Goal: Task Accomplishment & Management: Manage account settings

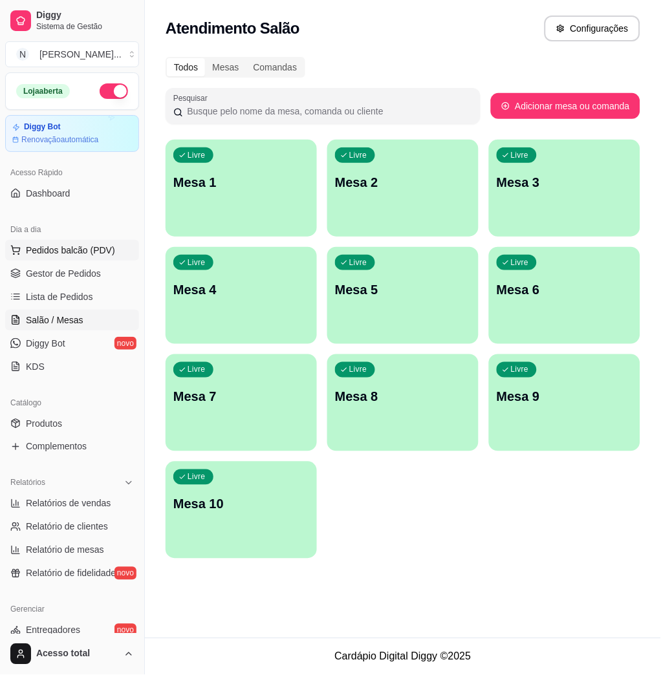
click at [110, 246] on span "Pedidos balcão (PDV)" at bounding box center [70, 250] width 89 height 13
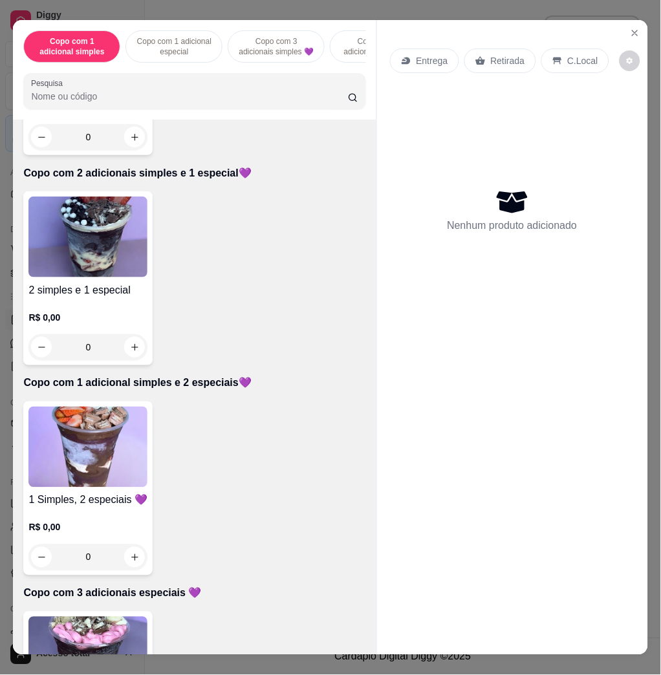
scroll to position [344, 0]
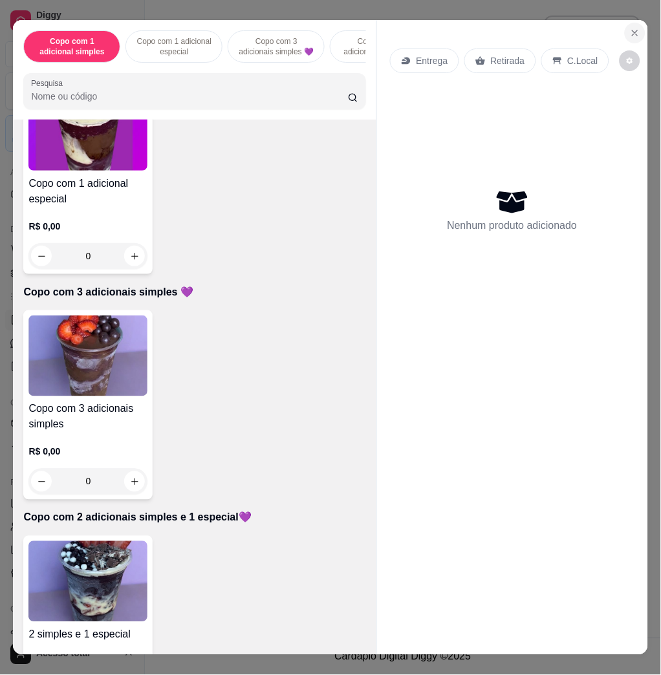
click at [631, 28] on icon "Close" at bounding box center [635, 33] width 10 height 10
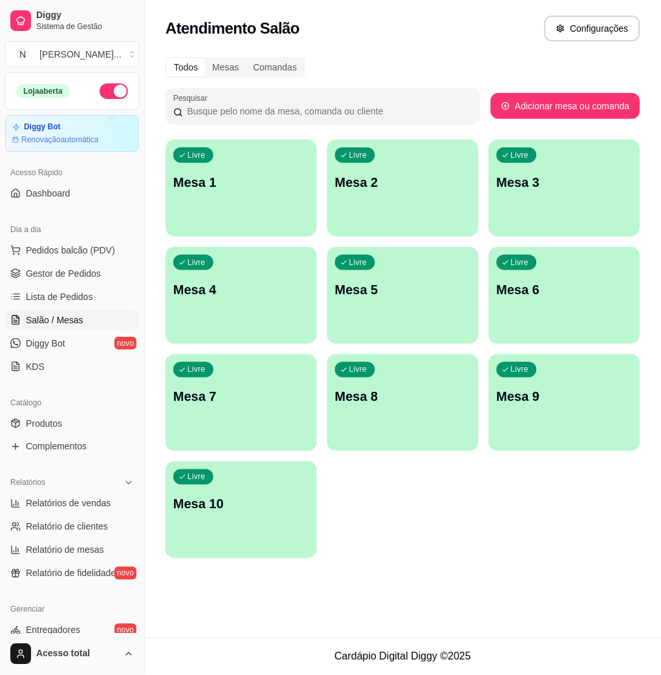
click at [448, 5] on div "Atendimento Salão Configurações" at bounding box center [403, 24] width 516 height 49
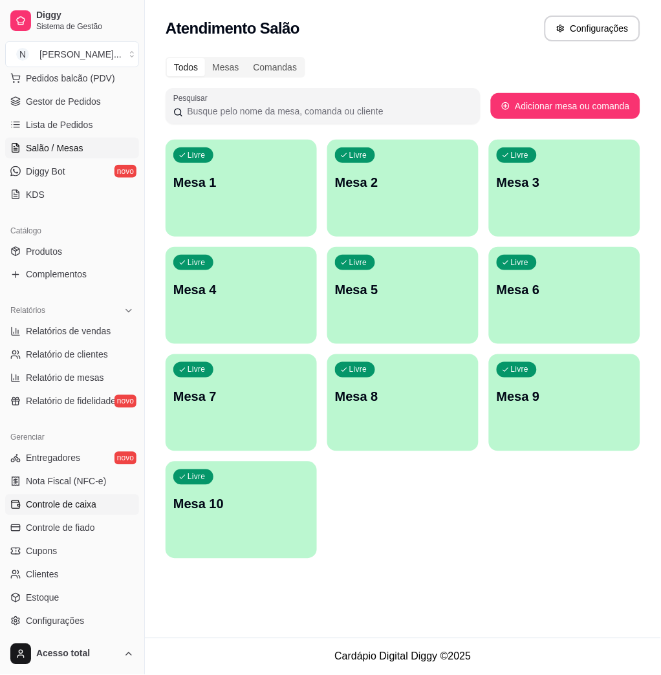
click at [78, 510] on span "Controle de caixa" at bounding box center [61, 504] width 70 height 13
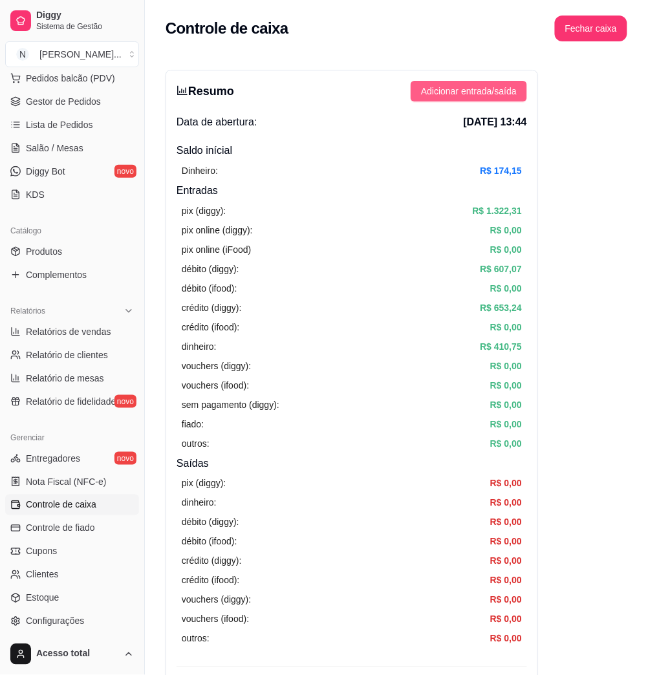
click at [511, 98] on button "Adicionar entrada/saída" at bounding box center [468, 91] width 116 height 21
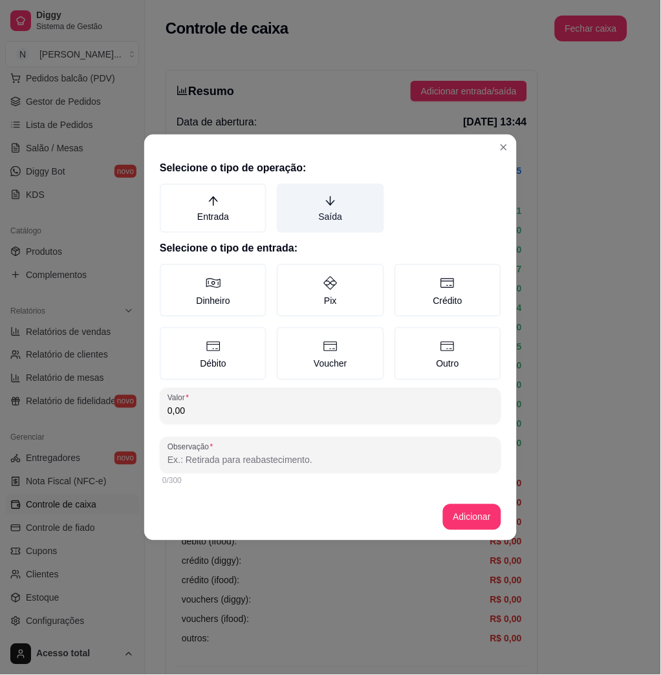
click at [319, 224] on label "Saída" at bounding box center [330, 208] width 107 height 49
click at [286, 193] on button "Saída" at bounding box center [281, 188] width 10 height 10
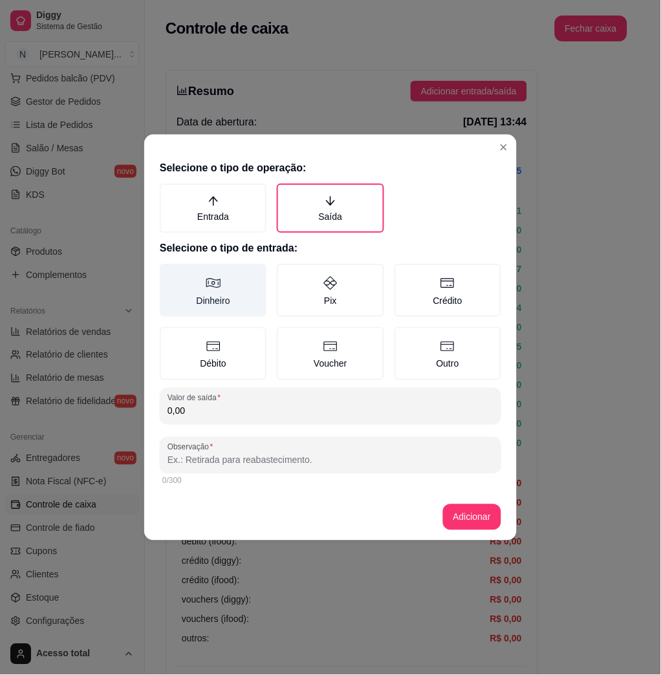
click at [186, 310] on label "Dinheiro" at bounding box center [213, 290] width 107 height 53
click at [169, 273] on button "Dinheiro" at bounding box center [164, 268] width 10 height 10
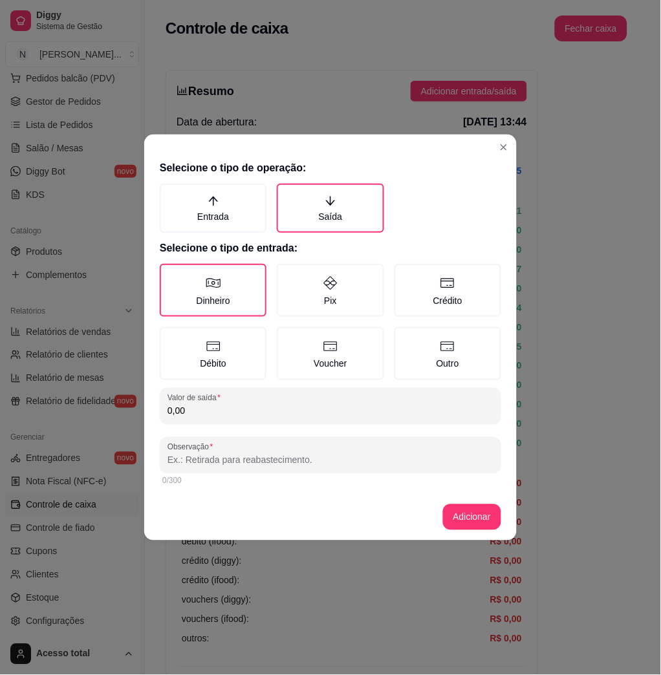
click at [215, 405] on input "0,00" at bounding box center [330, 411] width 326 height 13
type input "130,00"
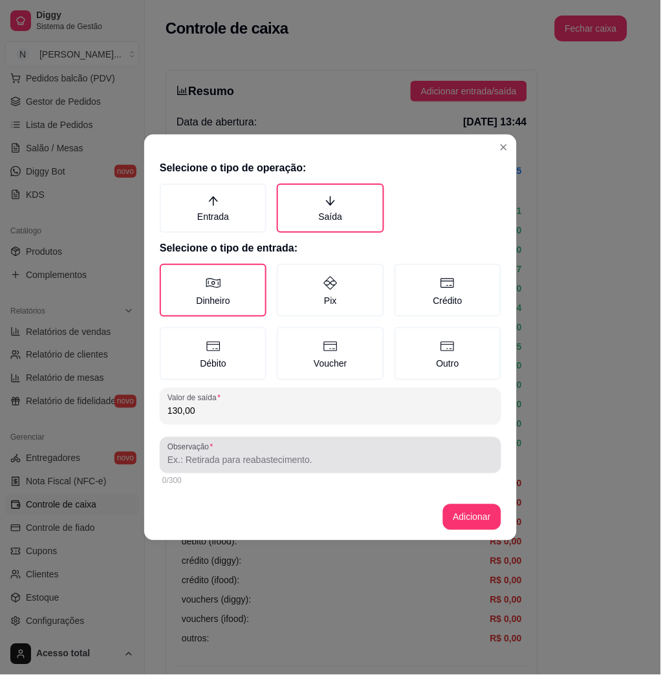
click at [235, 442] on div at bounding box center [330, 455] width 326 height 26
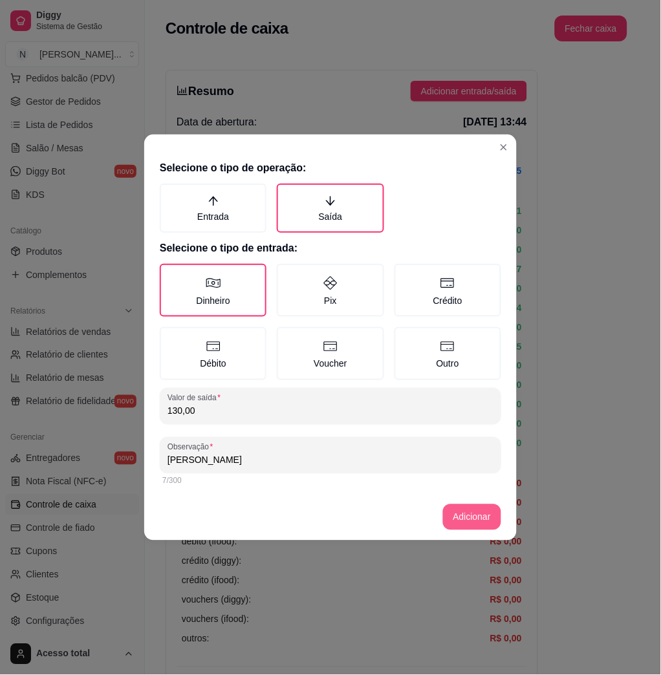
type input "[PERSON_NAME]"
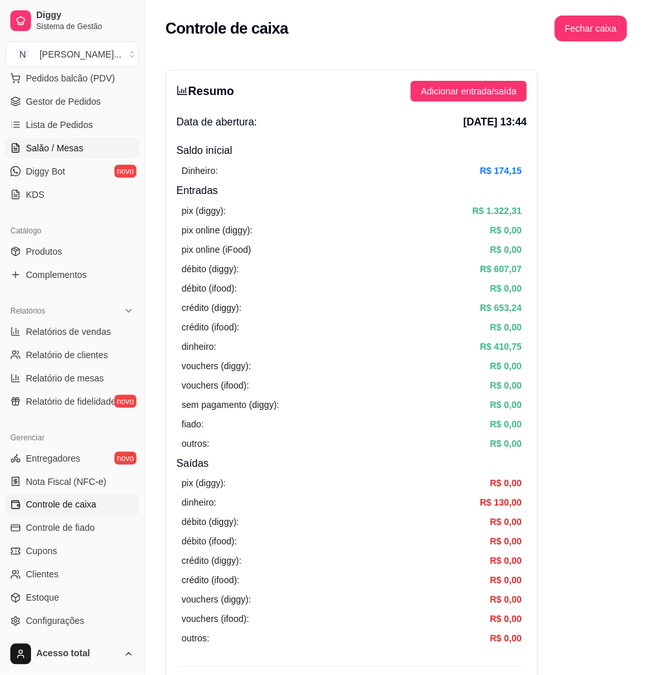
click at [79, 149] on span "Salão / Mesas" at bounding box center [55, 148] width 58 height 13
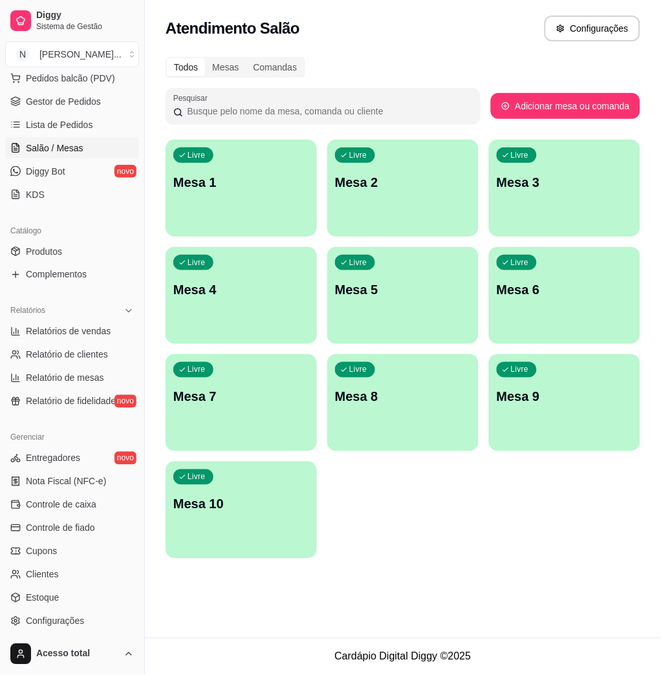
click at [254, 209] on div "Livre Mesa 1" at bounding box center [240, 180] width 151 height 81
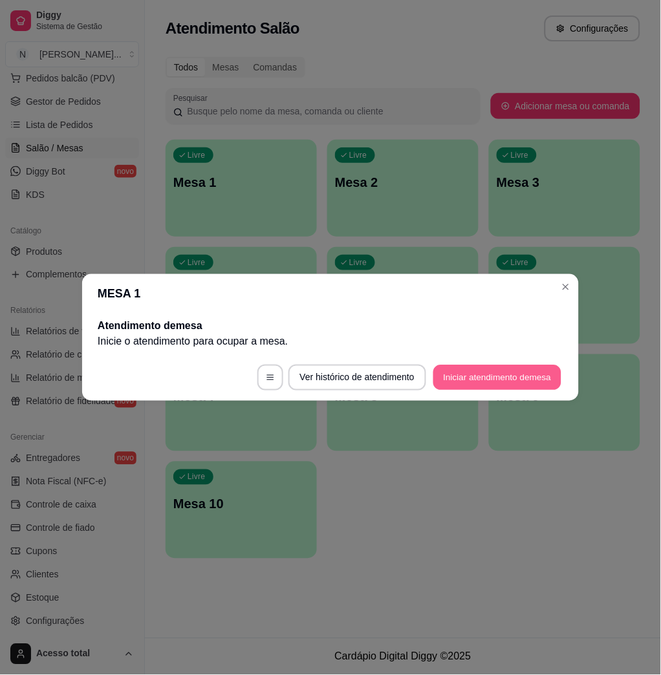
click at [509, 373] on button "Iniciar atendimento de mesa" at bounding box center [497, 377] width 128 height 25
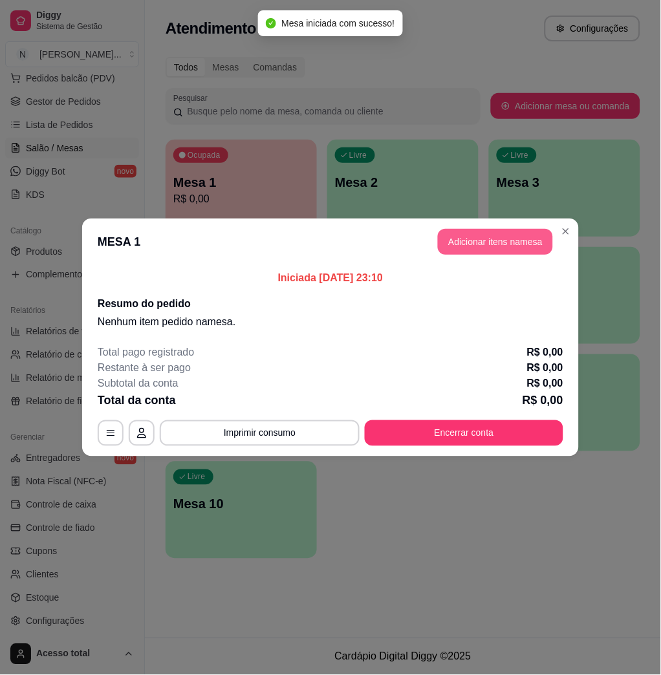
click at [474, 246] on button "Adicionar itens na mesa" at bounding box center [495, 242] width 115 height 26
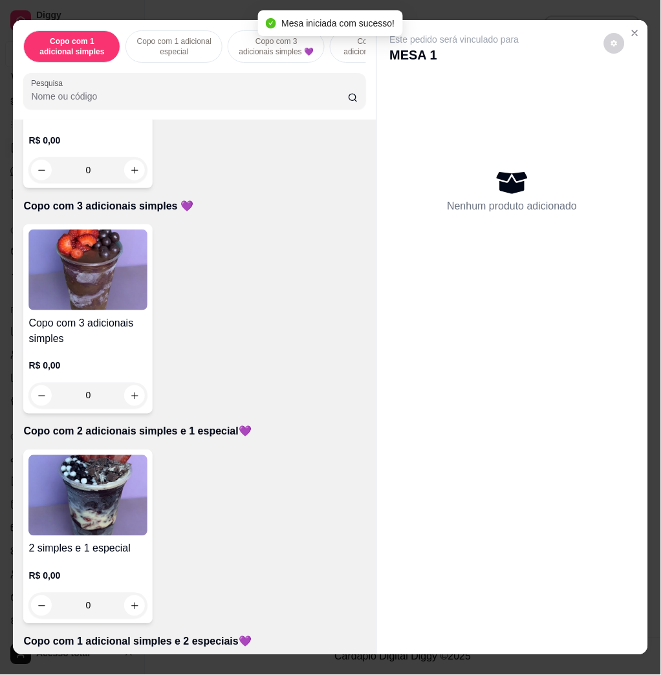
scroll to position [603, 0]
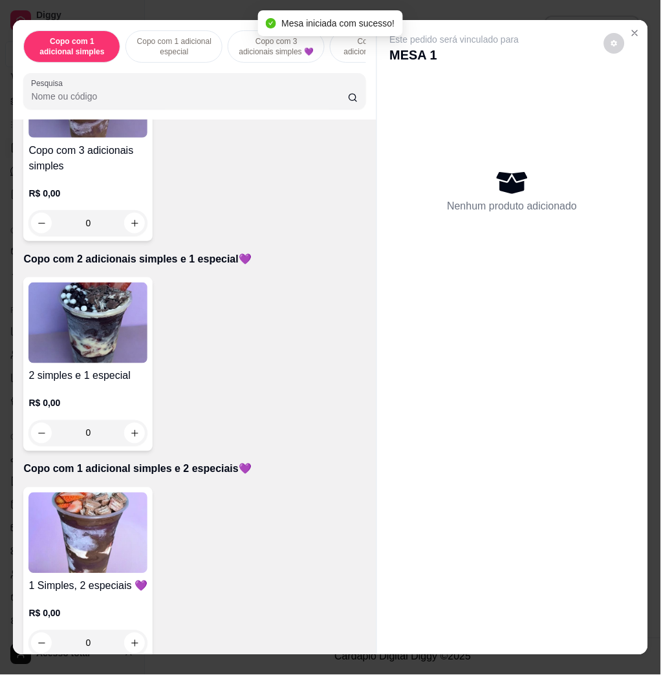
click at [114, 489] on div "Item avulso Copo com 1 adicional simples Copo com 1 adicional simples R$ 0,00 0…" at bounding box center [194, 387] width 363 height 534
click at [114, 518] on img at bounding box center [87, 532] width 119 height 81
click at [248, 293] on div "Copo 550 ml R$ 21,00" at bounding box center [330, 301] width 341 height 43
radio input "true"
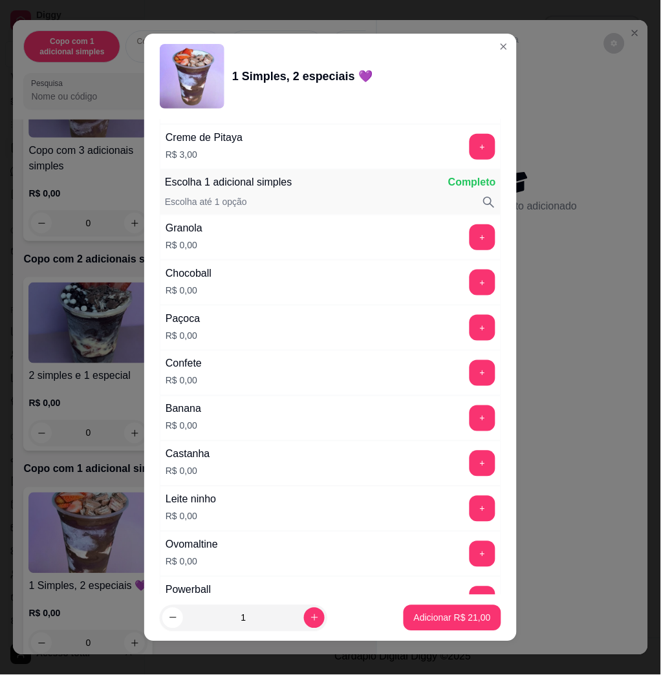
scroll to position [776, 0]
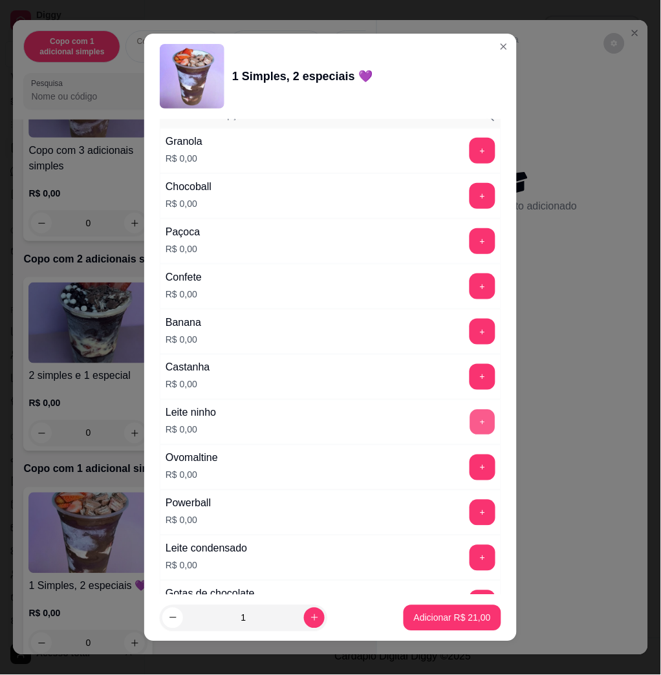
click at [470, 430] on button "+" at bounding box center [482, 422] width 25 height 25
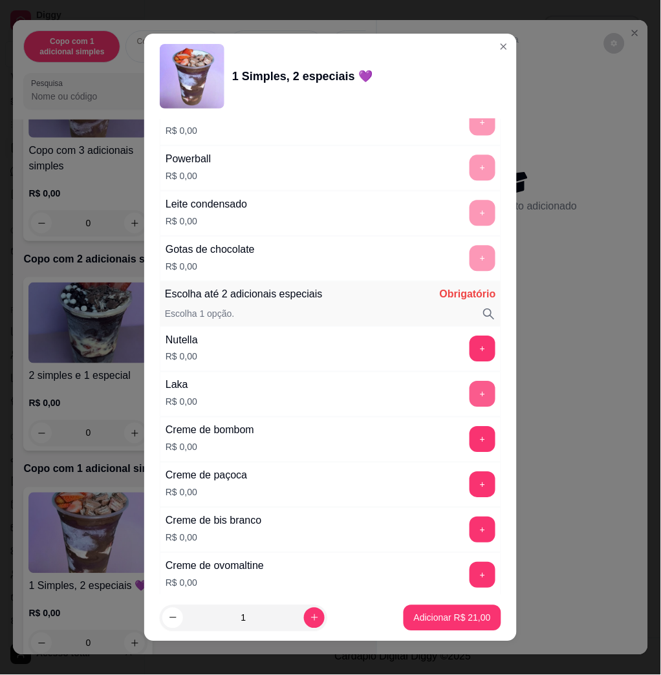
scroll to position [1379, 0]
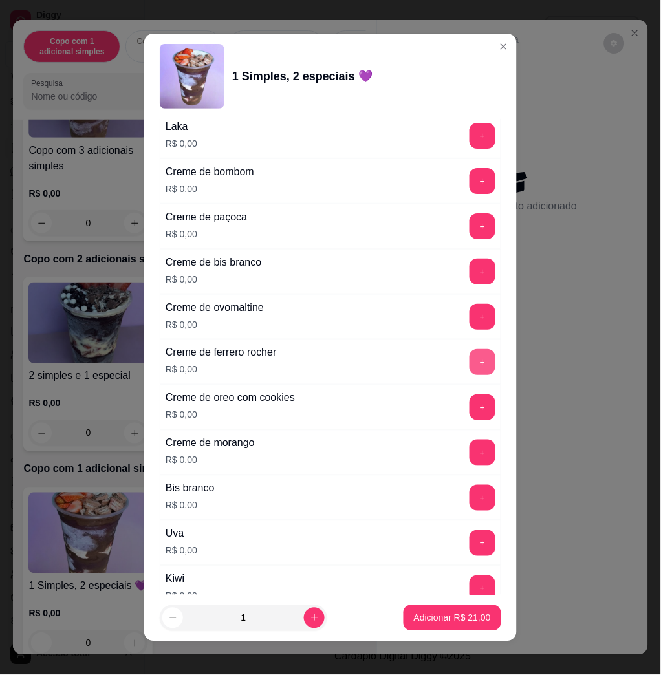
click at [469, 366] on button "+" at bounding box center [482, 362] width 26 height 26
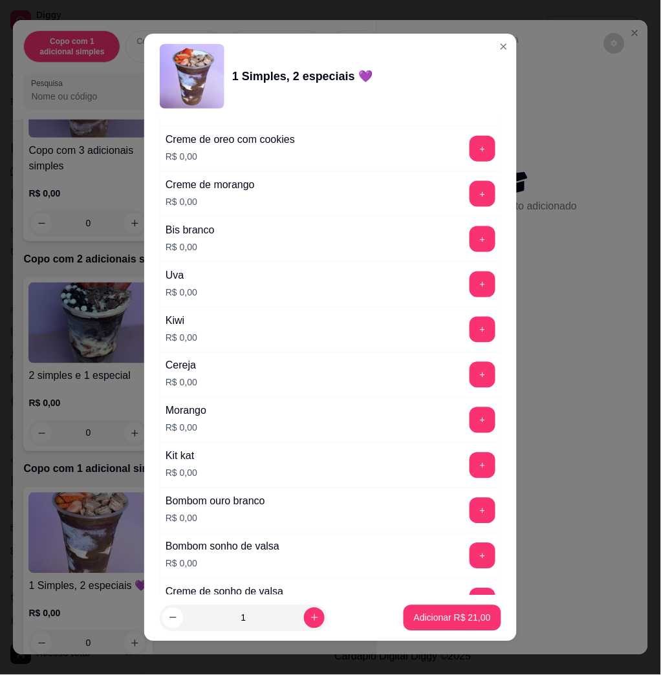
click at [469, 245] on button "+" at bounding box center [482, 239] width 26 height 26
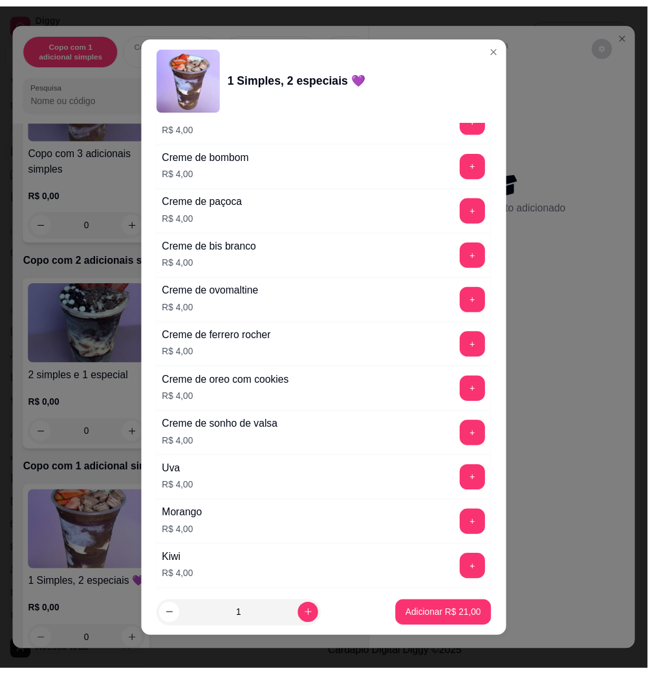
scroll to position [3204, 0]
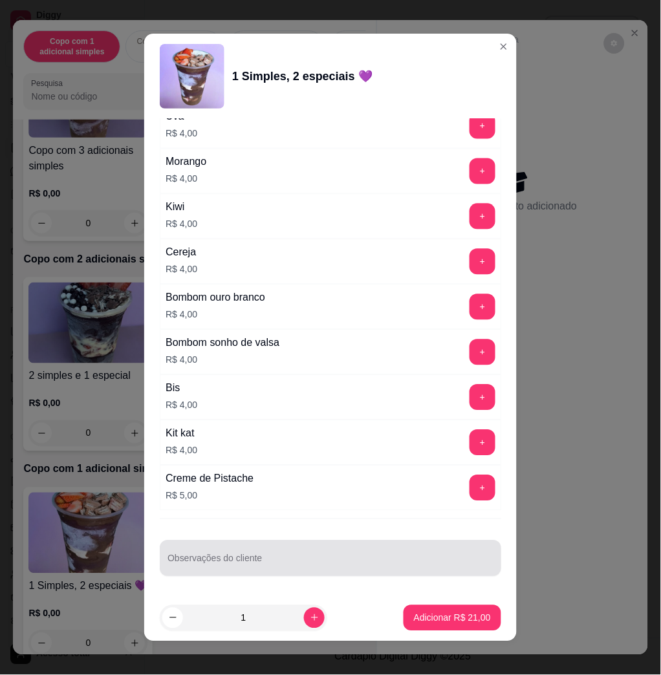
click at [359, 555] on div at bounding box center [330, 558] width 326 height 26
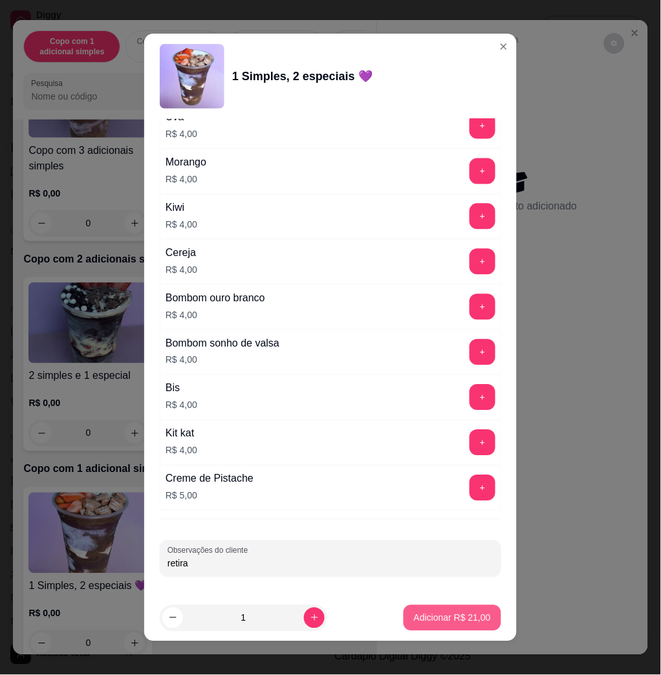
type input "retira"
click at [443, 622] on p "Adicionar R$ 21,00" at bounding box center [452, 617] width 77 height 13
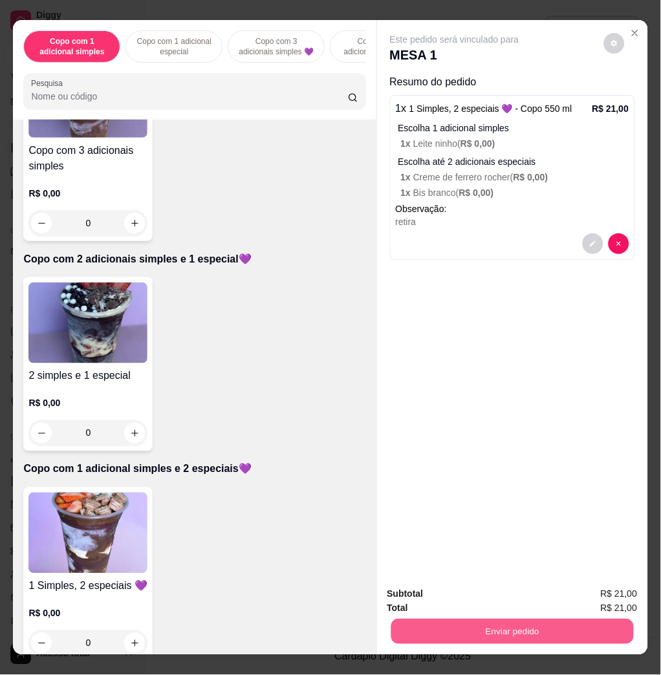
click at [453, 628] on button "Enviar pedido" at bounding box center [511, 631] width 242 height 25
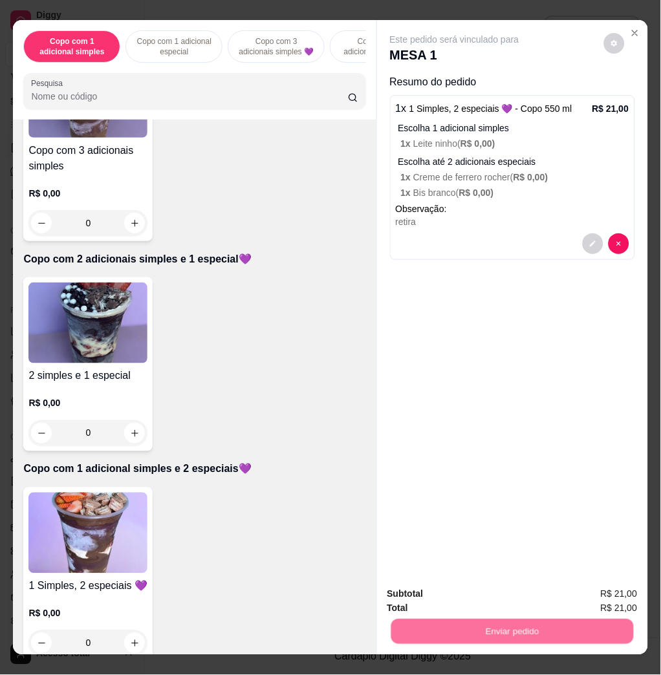
click at [593, 600] on button "Enviar pedido" at bounding box center [602, 593] width 71 height 24
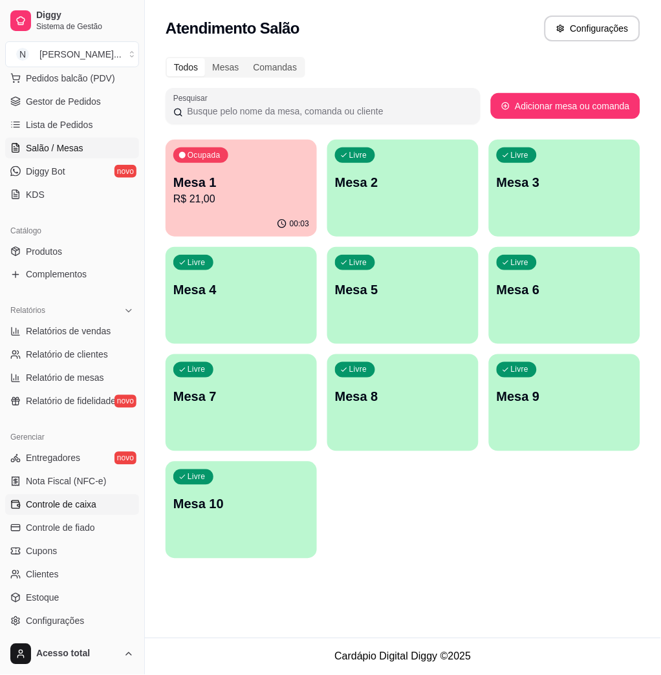
click at [50, 496] on link "Controle de caixa" at bounding box center [72, 504] width 134 height 21
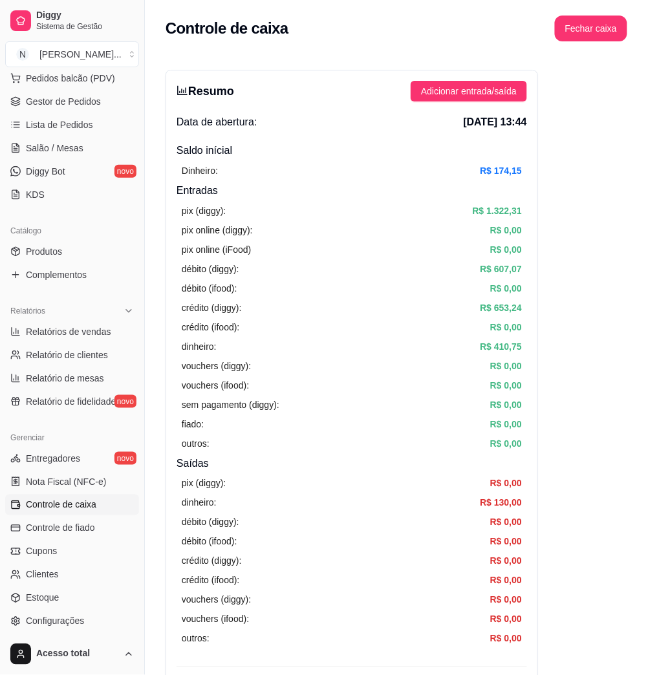
scroll to position [430, 0]
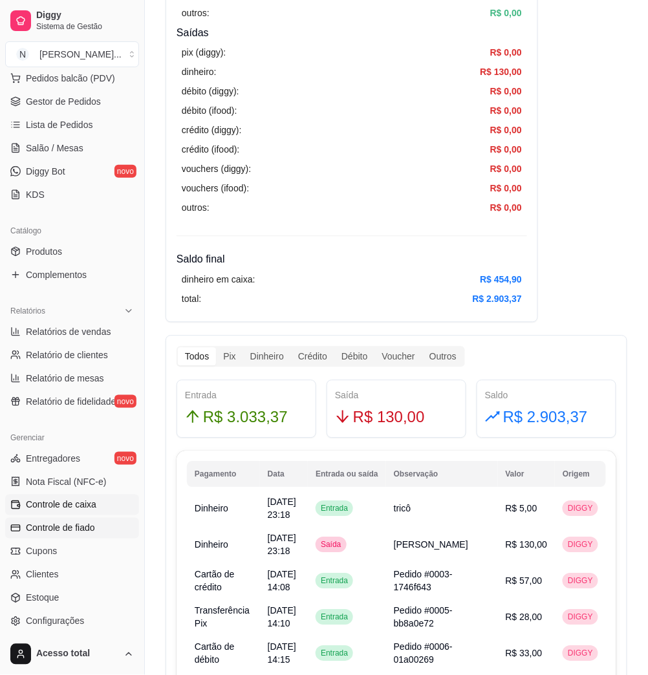
click at [67, 525] on span "Controle de fiado" at bounding box center [60, 528] width 69 height 13
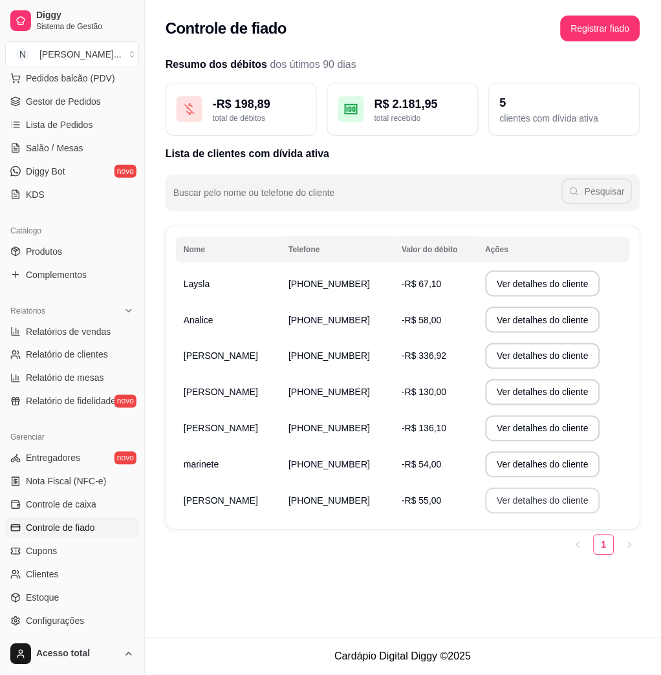
click at [515, 504] on button "Ver detalhes do cliente" at bounding box center [542, 501] width 115 height 26
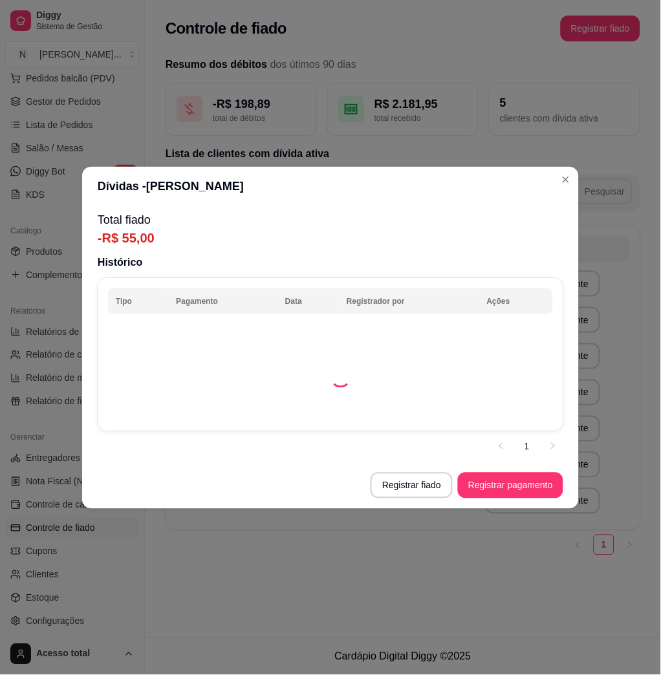
click at [412, 486] on button "Registrar fiado" at bounding box center [411, 485] width 82 height 26
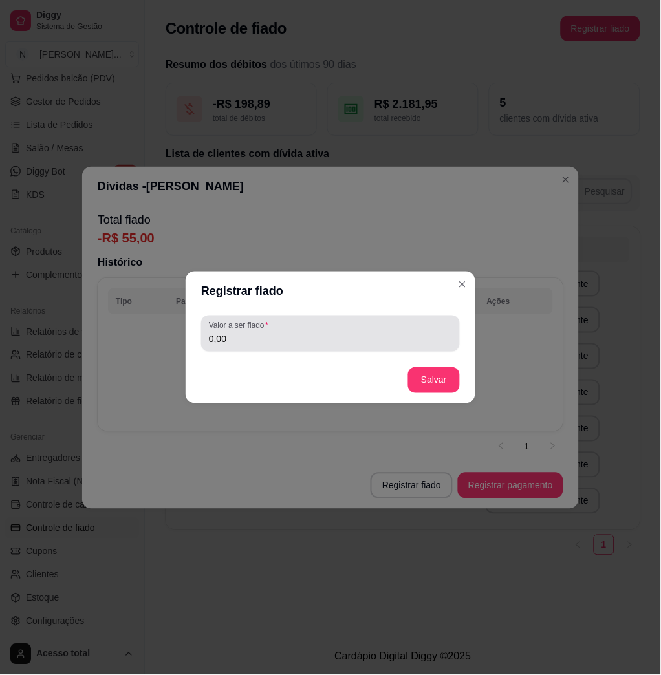
click at [233, 345] on div "0,00" at bounding box center [330, 334] width 243 height 26
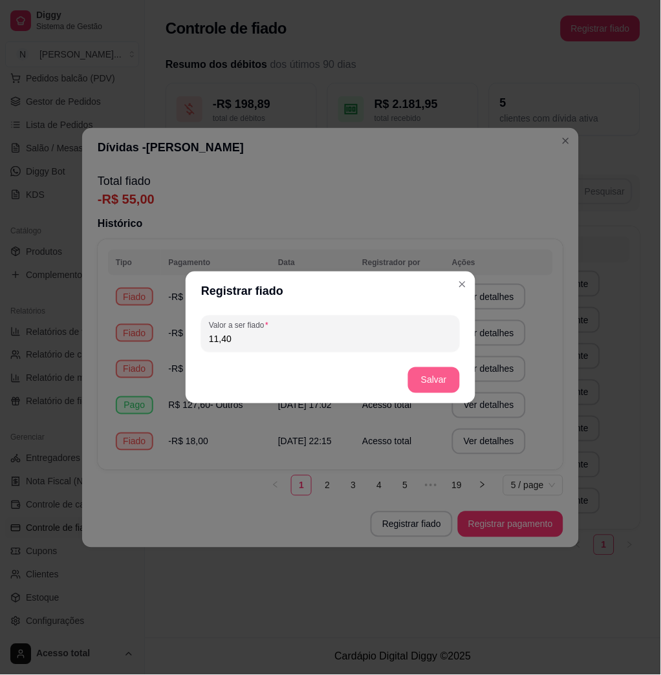
type input "11,40"
click at [433, 373] on button "Salvar" at bounding box center [434, 380] width 52 height 26
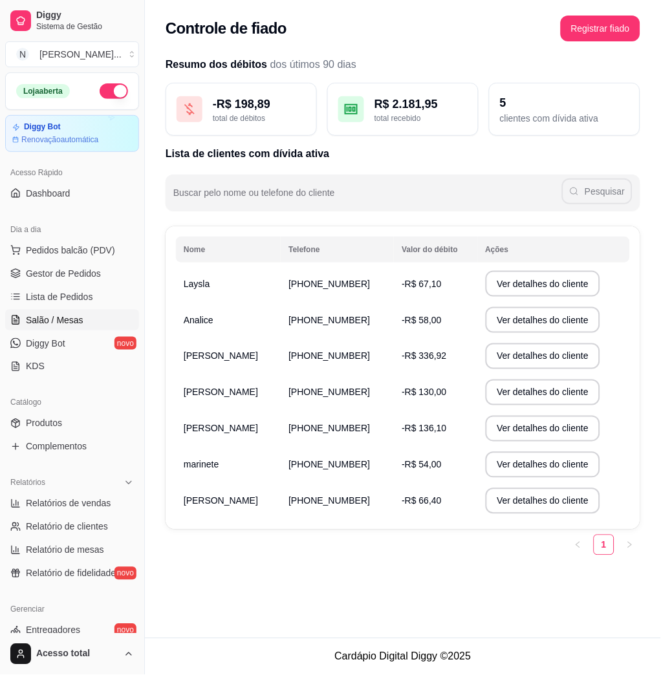
click at [85, 319] on link "Salão / Mesas" at bounding box center [72, 320] width 134 height 21
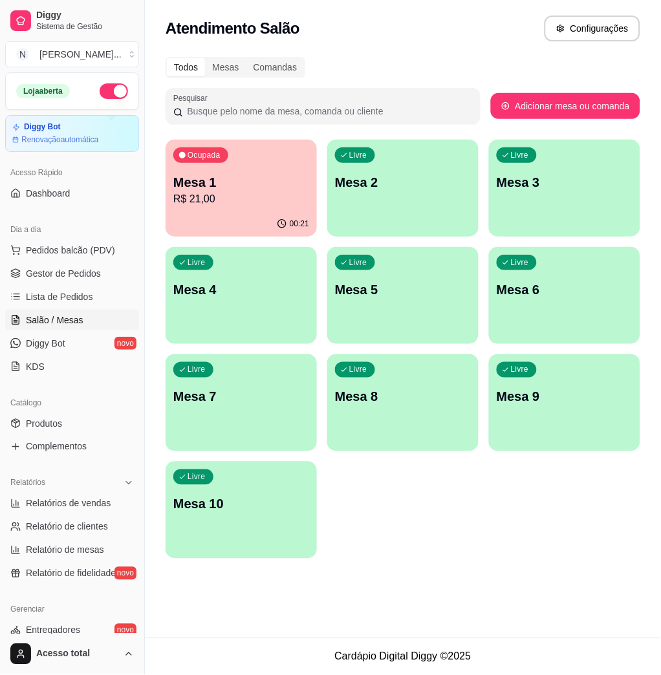
click at [263, 215] on div "00:21" at bounding box center [240, 223] width 151 height 25
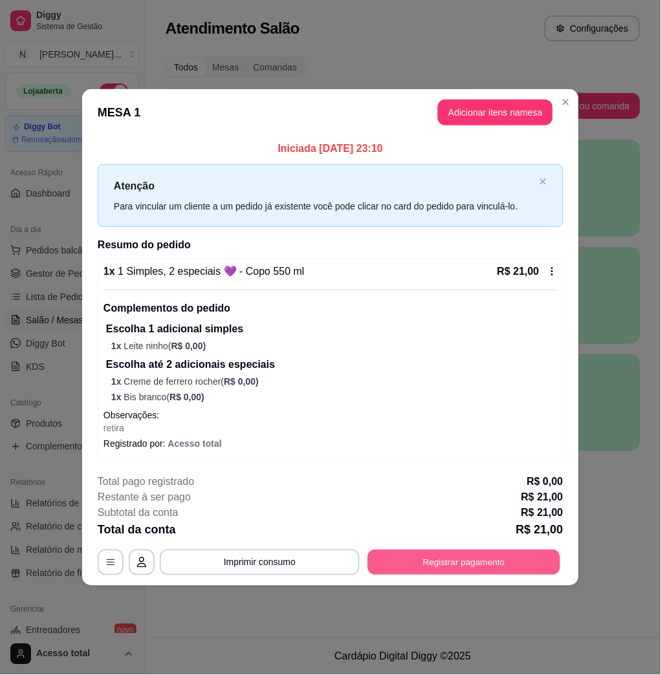
click at [532, 564] on button "Registrar pagamento" at bounding box center [464, 562] width 193 height 25
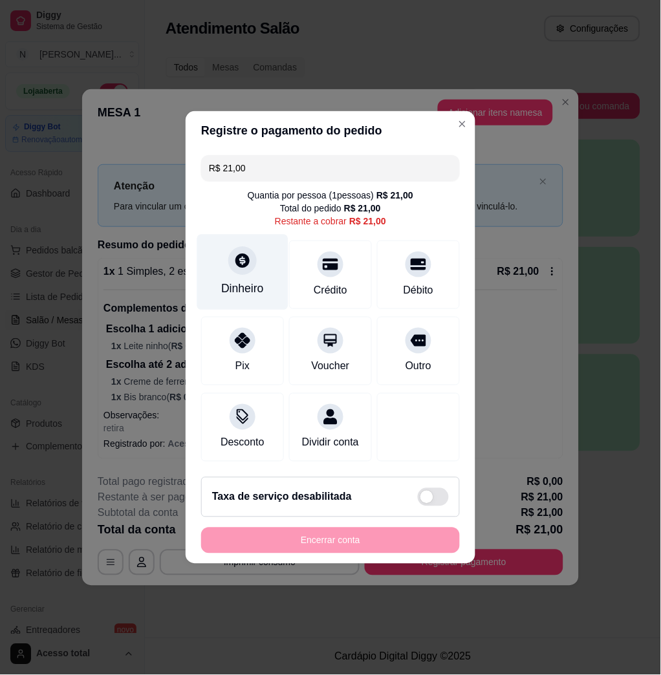
click at [240, 235] on div "Dinheiro" at bounding box center [242, 273] width 91 height 76
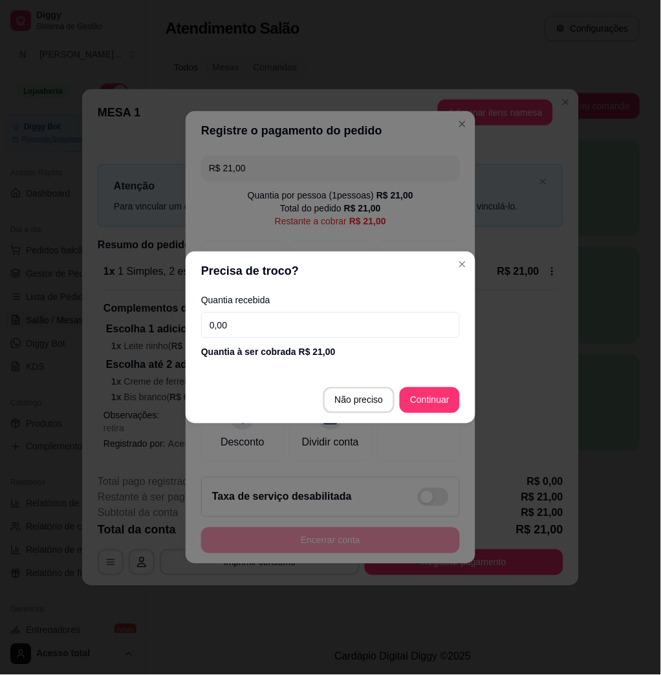
click at [286, 338] on div "Quantia recebida 0,00 Quantia à ser cobrada R$ 21,00" at bounding box center [330, 327] width 290 height 74
click at [293, 336] on input "0,00" at bounding box center [330, 325] width 259 height 26
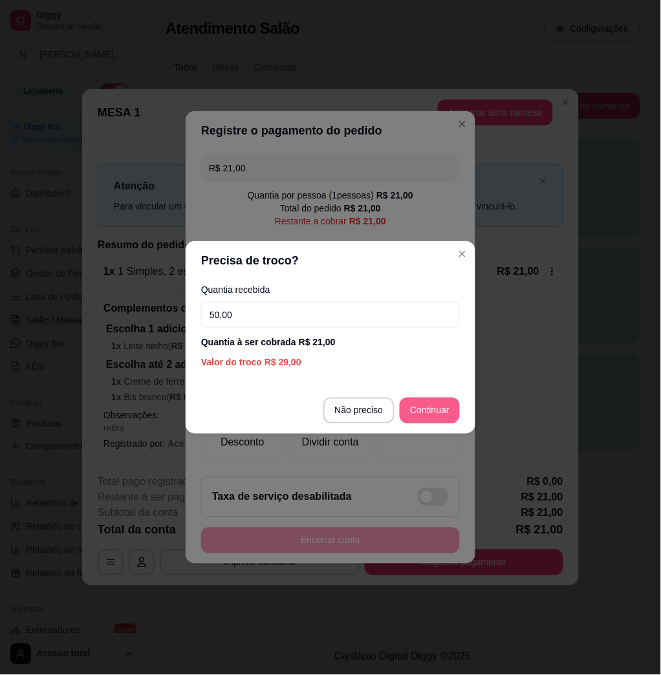
type input "50,00"
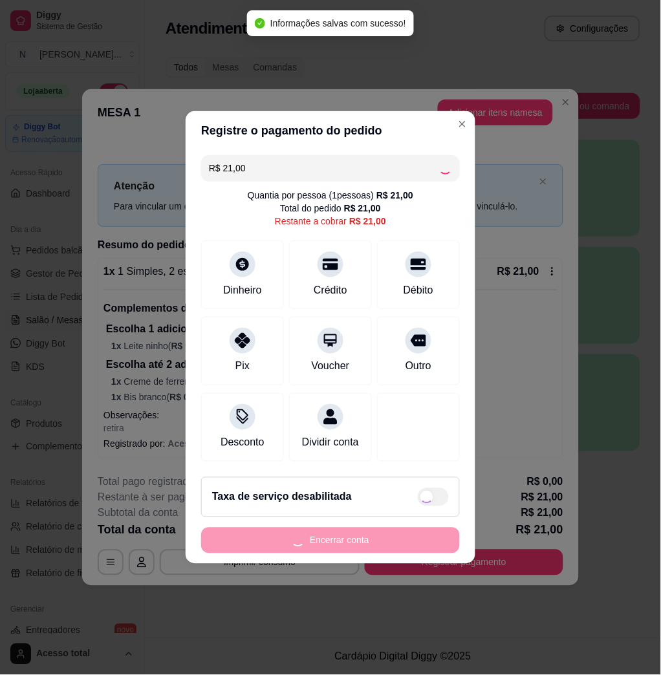
type input "R$ 0,00"
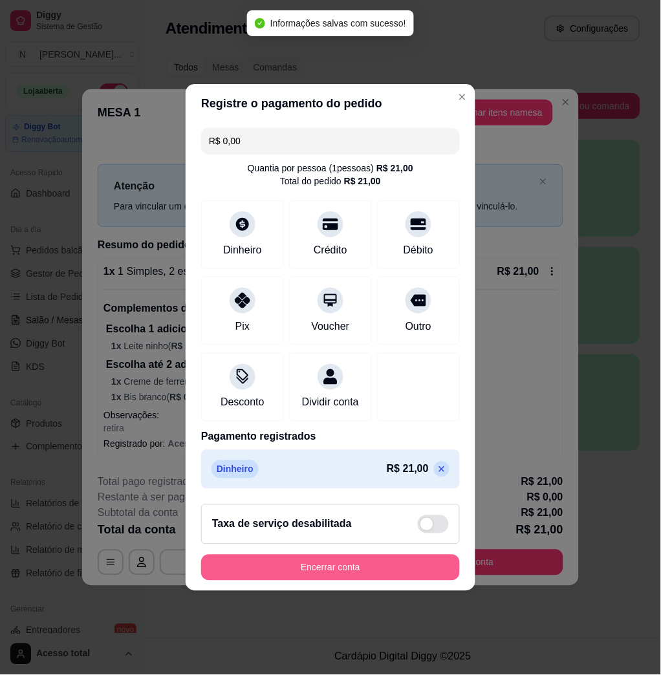
click at [370, 580] on button "Encerrar conta" at bounding box center [330, 568] width 259 height 26
